Goal: Navigation & Orientation: Find specific page/section

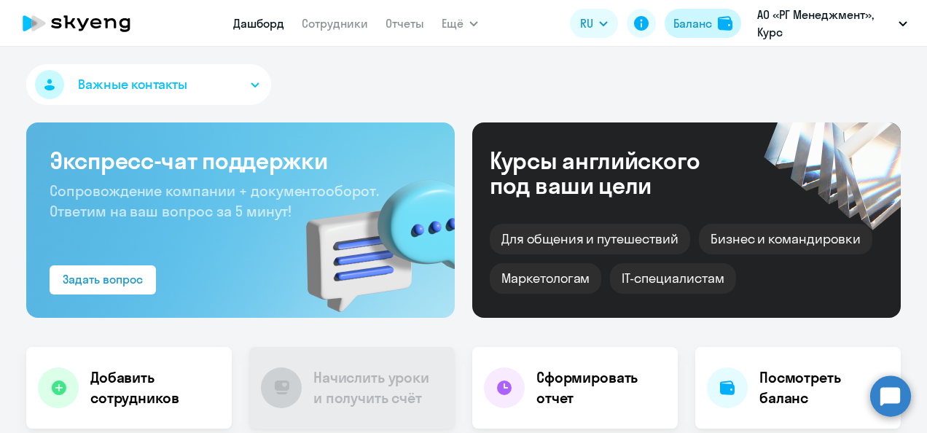
click at [677, 23] on div "Баланс" at bounding box center [692, 23] width 39 height 17
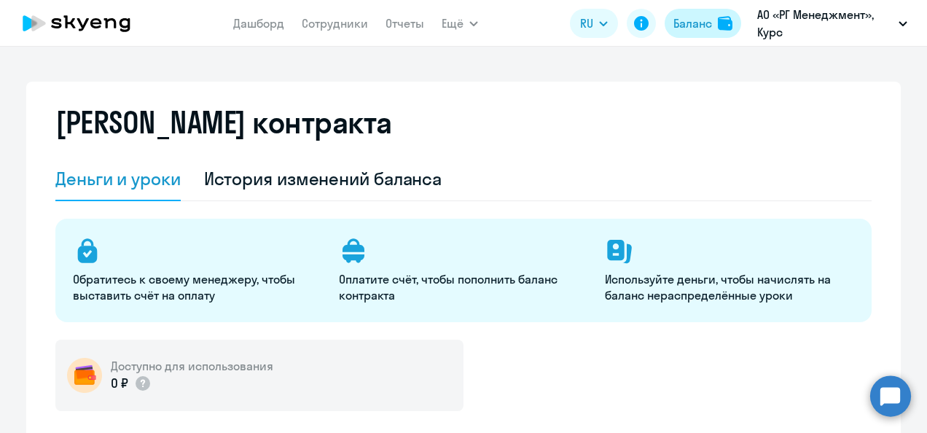
select select "english_adult_not_native_speaker"
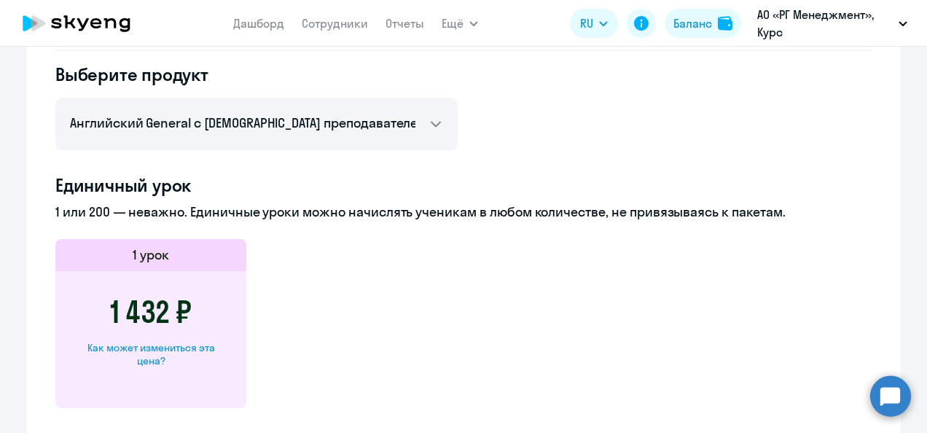
scroll to position [262, 0]
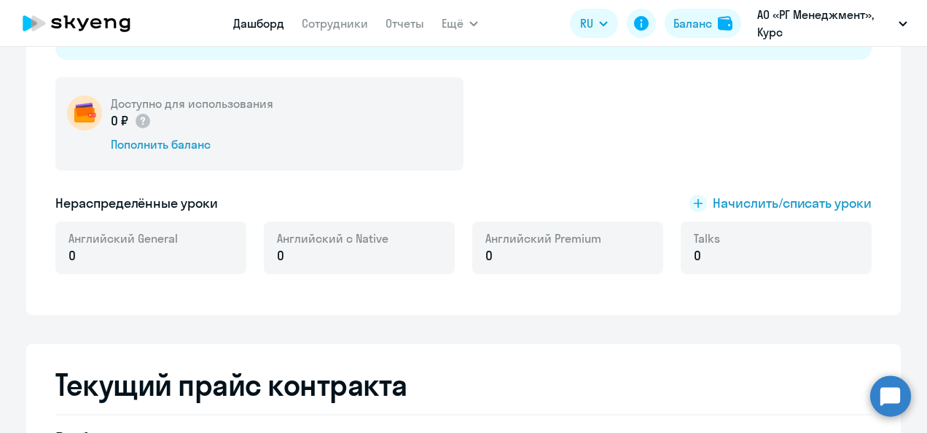
click at [267, 22] on link "Дашборд" at bounding box center [258, 23] width 51 height 15
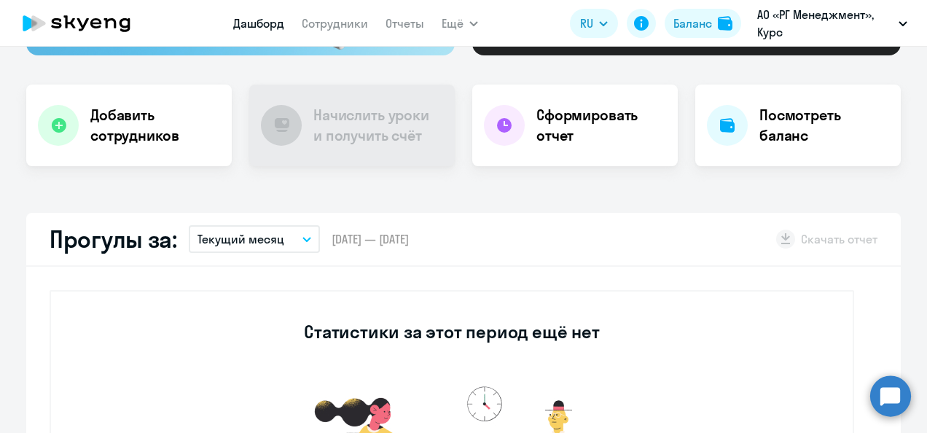
scroll to position [364, 0]
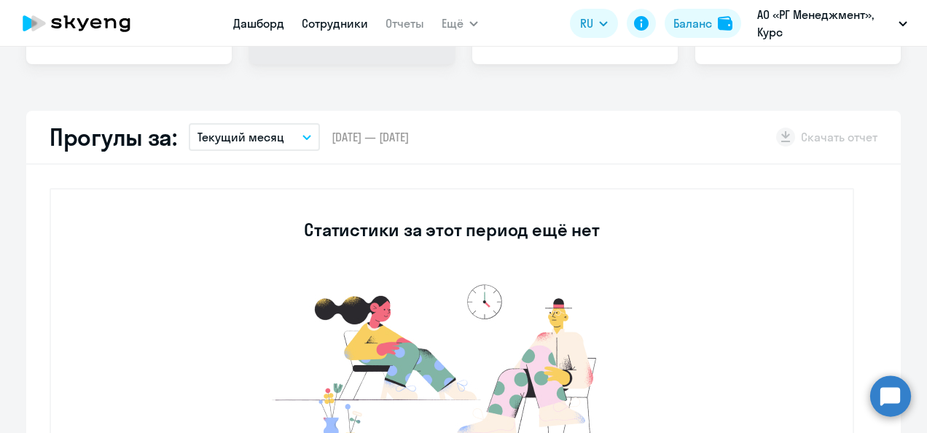
click at [337, 27] on link "Сотрудники" at bounding box center [335, 23] width 66 height 15
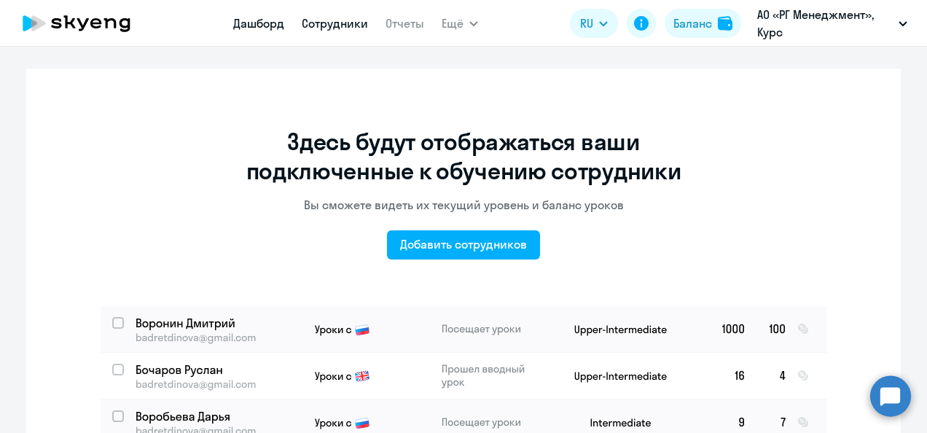
click at [272, 24] on link "Дашборд" at bounding box center [258, 23] width 51 height 15
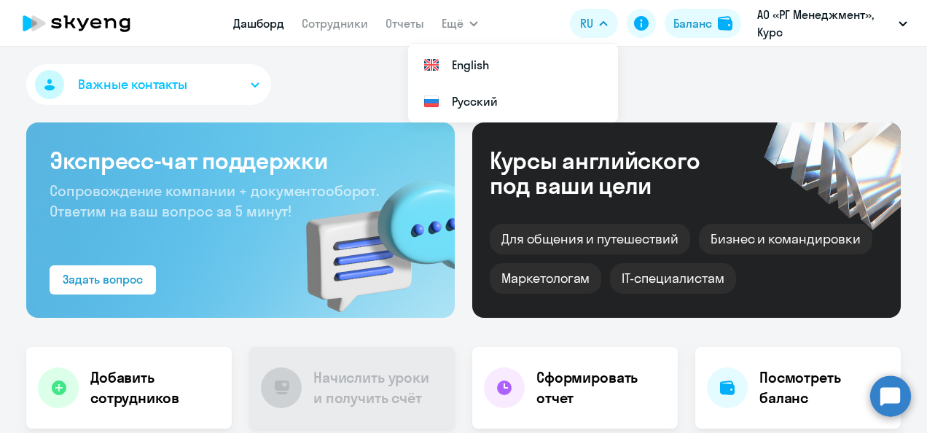
click at [649, 169] on div "Курсы английского под ваши цели" at bounding box center [614, 173] width 249 height 50
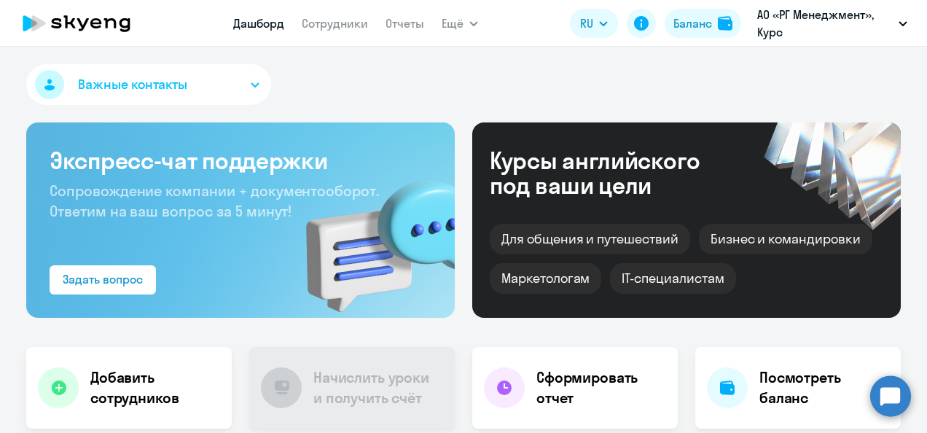
click at [764, 246] on div "Бизнес и командировки" at bounding box center [785, 239] width 173 height 31
click at [688, 281] on div "IT-специалистам" at bounding box center [672, 278] width 125 height 31
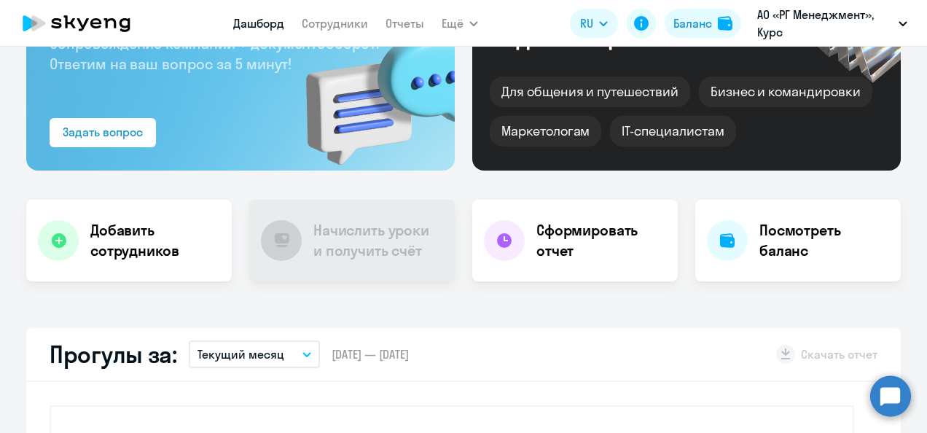
scroll to position [146, 0]
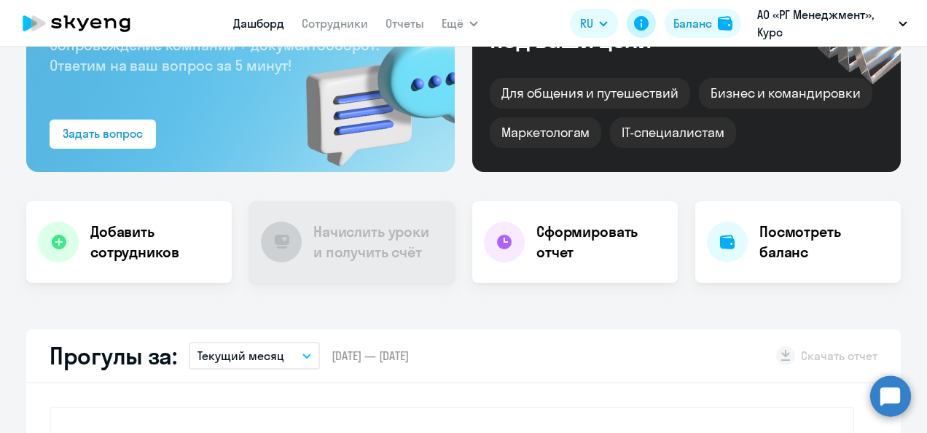
click at [644, 23] on icon at bounding box center [641, 23] width 15 height 15
